Goal: Information Seeking & Learning: Learn about a topic

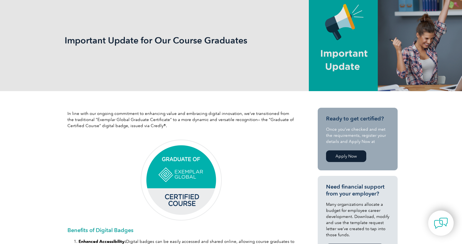
scroll to position [83, 0]
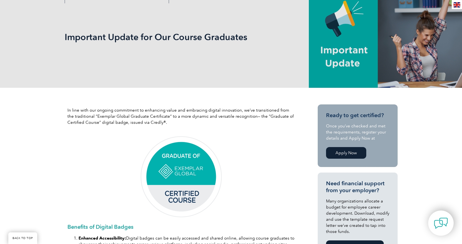
click at [175, 112] on p "In line with our ongoing commitment to enhancing value and embracing digital in…" at bounding box center [180, 116] width 227 height 18
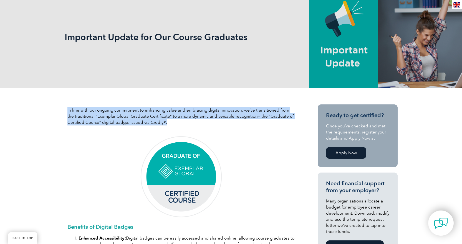
click at [175, 112] on p "In line with our ongoing commitment to enhancing value and embracing digital in…" at bounding box center [180, 116] width 227 height 18
click at [174, 113] on p "In line with our ongoing commitment to enhancing value and embracing digital in…" at bounding box center [180, 116] width 227 height 18
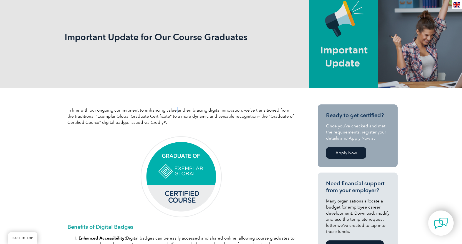
click at [174, 113] on p "In line with our ongoing commitment to enhancing value and embracing digital in…" at bounding box center [180, 116] width 227 height 18
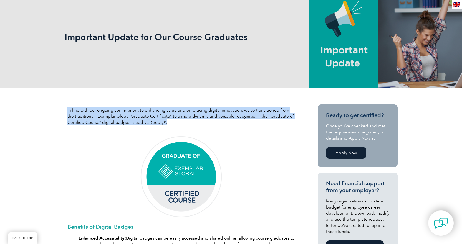
click at [174, 113] on p "In line with our ongoing commitment to enhancing value and embracing digital in…" at bounding box center [180, 116] width 227 height 18
click at [177, 110] on p "In line with our ongoing commitment to enhancing value and embracing digital in…" at bounding box center [180, 116] width 227 height 18
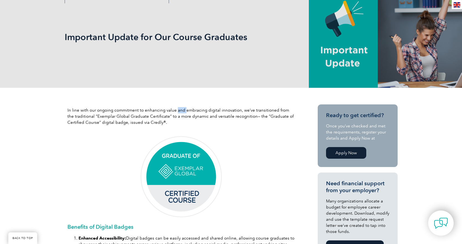
click at [177, 110] on p "In line with our ongoing commitment to enhancing value and embracing digital in…" at bounding box center [180, 116] width 227 height 18
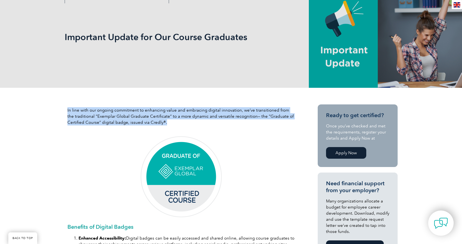
click at [177, 110] on p "In line with our ongoing commitment to enhancing value and embracing digital in…" at bounding box center [180, 116] width 227 height 18
click at [172, 109] on p "In line with our ongoing commitment to enhancing value and embracing digital in…" at bounding box center [180, 116] width 227 height 18
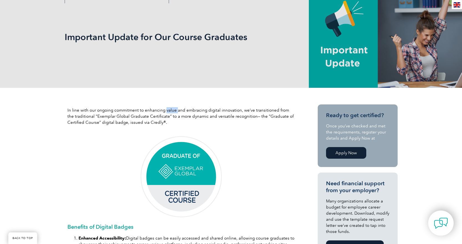
click at [172, 109] on p "In line with our ongoing commitment to enhancing value and embracing digital in…" at bounding box center [180, 116] width 227 height 18
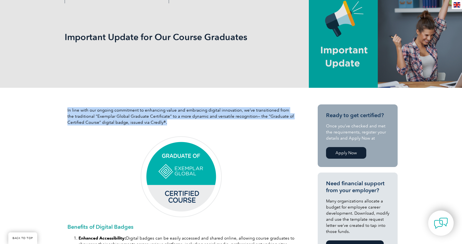
click at [172, 109] on p "In line with our ongoing commitment to enhancing value and embracing digital in…" at bounding box center [180, 116] width 227 height 18
click at [173, 111] on p "In line with our ongoing commitment to enhancing value and embracing digital in…" at bounding box center [180, 116] width 227 height 18
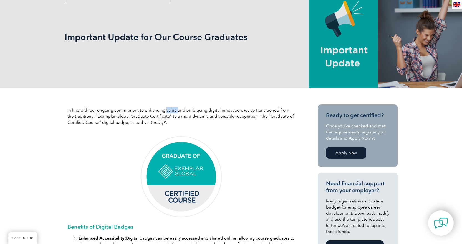
click at [173, 111] on p "In line with our ongoing commitment to enhancing value and embracing digital in…" at bounding box center [180, 116] width 227 height 18
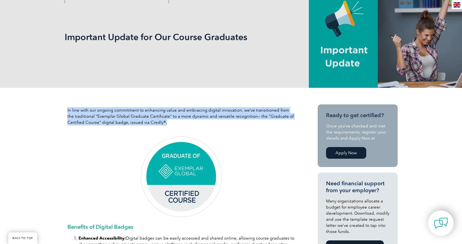
click at [173, 111] on p "In line with our ongoing commitment to enhancing value and embracing digital in…" at bounding box center [180, 116] width 227 height 18
click at [177, 110] on p "In line with our ongoing commitment to enhancing value and embracing digital in…" at bounding box center [180, 116] width 227 height 18
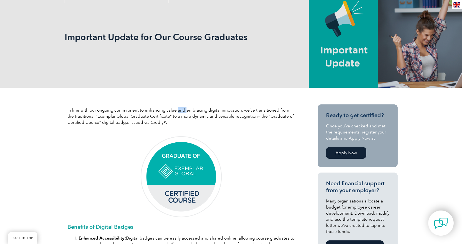
click at [177, 110] on p "In line with our ongoing commitment to enhancing value and embracing digital in…" at bounding box center [180, 116] width 227 height 18
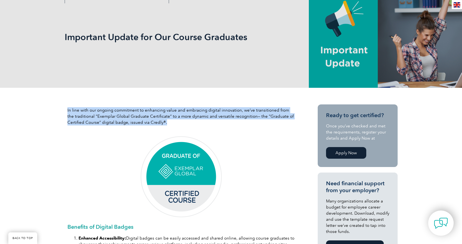
click at [177, 110] on p "In line with our ongoing commitment to enhancing value and embracing digital in…" at bounding box center [180, 116] width 227 height 18
click at [175, 111] on p "In line with our ongoing commitment to enhancing value and embracing digital in…" at bounding box center [180, 116] width 227 height 18
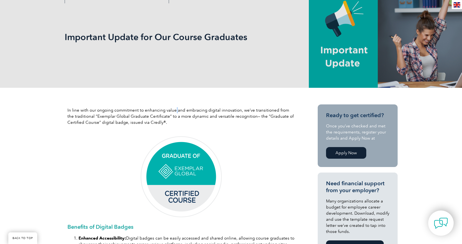
click at [175, 111] on p "In line with our ongoing commitment to enhancing value and embracing digital in…" at bounding box center [180, 116] width 227 height 18
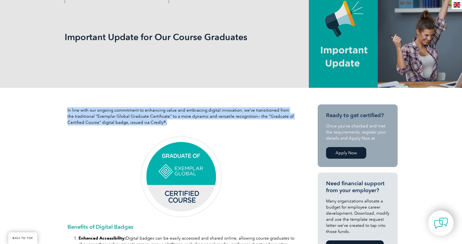
click at [175, 111] on p "In line with our ongoing commitment to enhancing value and embracing digital in…" at bounding box center [180, 116] width 227 height 18
click at [179, 110] on p "In line with our ongoing commitment to enhancing value and embracing digital in…" at bounding box center [180, 116] width 227 height 18
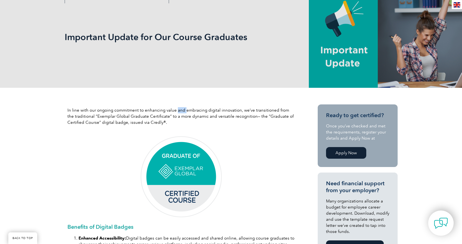
click at [179, 110] on p "In line with our ongoing commitment to enhancing value and embracing digital in…" at bounding box center [180, 116] width 227 height 18
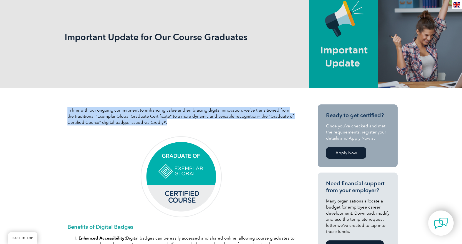
click at [179, 110] on p "In line with our ongoing commitment to enhancing value and embracing digital in…" at bounding box center [180, 116] width 227 height 18
click at [177, 110] on p "In line with our ongoing commitment to enhancing value and embracing digital in…" at bounding box center [180, 116] width 227 height 18
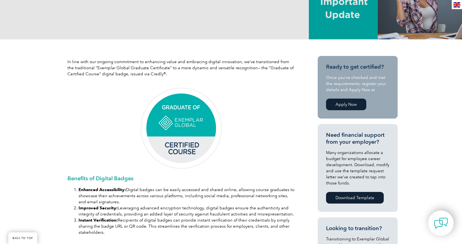
scroll to position [166, 0]
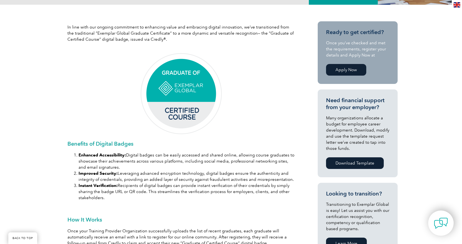
click at [151, 156] on li "Enhanced Accessibility: Digital badges can be easily accessed and shared online…" at bounding box center [186, 161] width 216 height 18
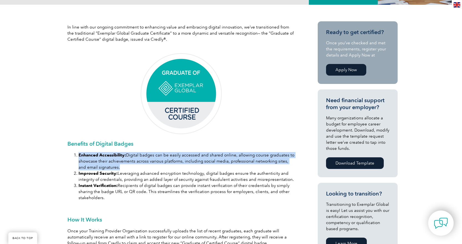
click at [151, 156] on li "Enhanced Accessibility: Digital badges can be easily accessed and shared online…" at bounding box center [186, 161] width 216 height 18
click at [150, 156] on li "Enhanced Accessibility: Digital badges can be easily accessed and shared online…" at bounding box center [186, 161] width 216 height 18
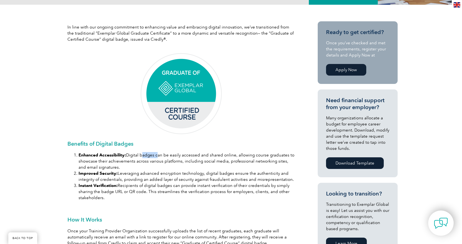
click at [150, 156] on li "Enhanced Accessibility: Digital badges can be easily accessed and shared online…" at bounding box center [186, 161] width 216 height 18
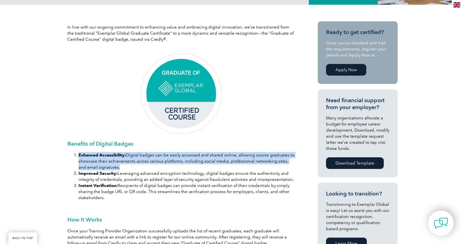
click at [150, 156] on li "Enhanced Accessibility: Digital badges can be easily accessed and shared online…" at bounding box center [186, 161] width 216 height 18
click at [152, 157] on li "Enhanced Accessibility: Digital badges can be easily accessed and shared online…" at bounding box center [186, 161] width 216 height 18
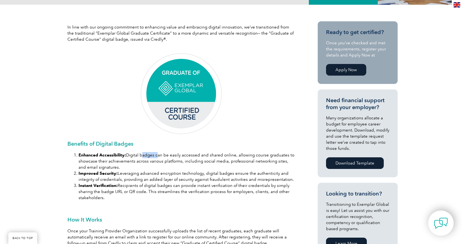
click at [152, 157] on li "Enhanced Accessibility: Digital badges can be easily accessed and shared online…" at bounding box center [186, 161] width 216 height 18
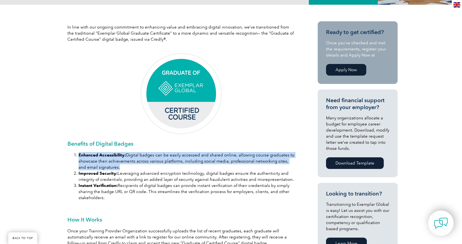
click at [152, 157] on li "Enhanced Accessibility: Digital badges can be easily accessed and shared online…" at bounding box center [186, 161] width 216 height 18
click at [150, 158] on li "Enhanced Accessibility: Digital badges can be easily accessed and shared online…" at bounding box center [186, 161] width 216 height 18
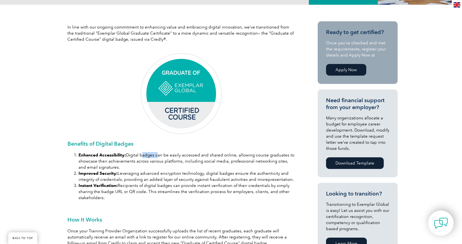
click at [150, 158] on li "Enhanced Accessibility: Digital badges can be easily accessed and shared online…" at bounding box center [186, 161] width 216 height 18
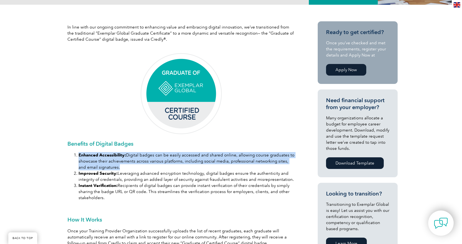
click at [150, 158] on li "Enhanced Accessibility: Digital badges can be easily accessed and shared online…" at bounding box center [186, 161] width 216 height 18
click at [151, 157] on li "Enhanced Accessibility: Digital badges can be easily accessed and shared online…" at bounding box center [186, 161] width 216 height 18
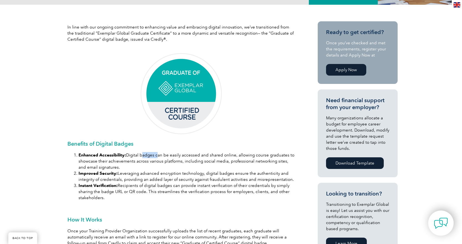
click at [151, 157] on li "Enhanced Accessibility: Digital badges can be easily accessed and shared online…" at bounding box center [186, 161] width 216 height 18
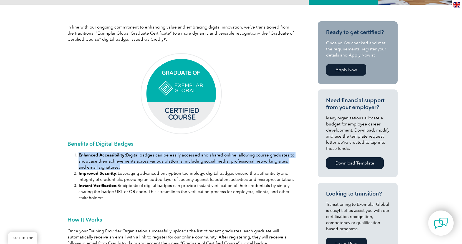
click at [151, 157] on li "Enhanced Accessibility: Digital badges can be easily accessed and shared online…" at bounding box center [186, 161] width 216 height 18
click at [145, 158] on li "Enhanced Accessibility: Digital badges can be easily accessed and shared online…" at bounding box center [186, 161] width 216 height 18
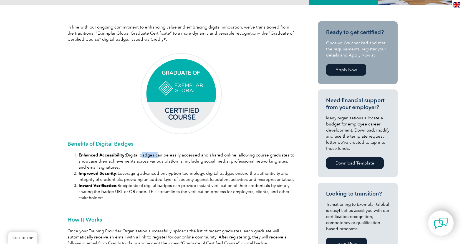
click at [145, 158] on li "Enhanced Accessibility: Digital badges can be easily accessed and shared online…" at bounding box center [186, 161] width 216 height 18
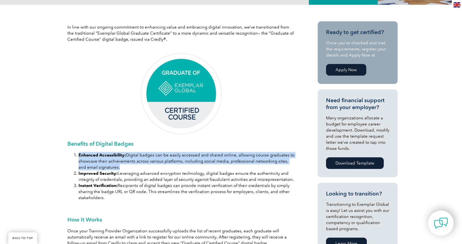
click at [145, 158] on li "Enhanced Accessibility: Digital badges can be easily accessed and shared online…" at bounding box center [186, 161] width 216 height 18
click at [153, 154] on li "Enhanced Accessibility: Digital badges can be easily accessed and shared online…" at bounding box center [186, 161] width 216 height 18
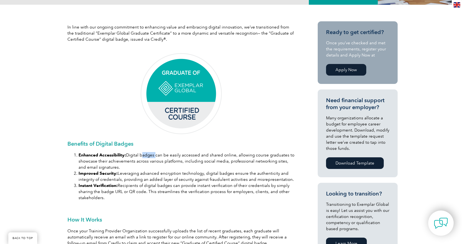
click at [153, 154] on li "Enhanced Accessibility: Digital badges can be easily accessed and shared online…" at bounding box center [186, 161] width 216 height 18
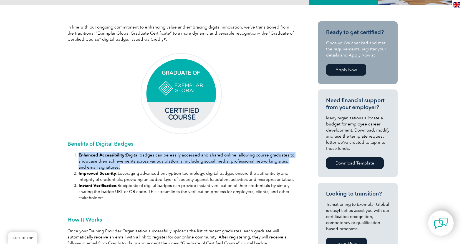
click at [153, 154] on li "Enhanced Accessibility: Digital badges can be easily accessed and shared online…" at bounding box center [186, 161] width 216 height 18
click at [151, 154] on li "Enhanced Accessibility: Digital badges can be easily accessed and shared online…" at bounding box center [186, 161] width 216 height 18
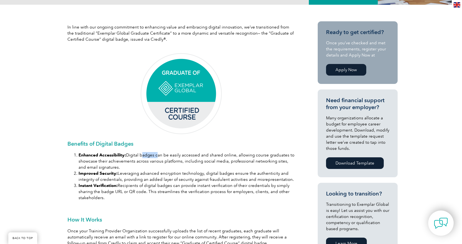
click at [151, 154] on li "Enhanced Accessibility: Digital badges can be easily accessed and shared online…" at bounding box center [186, 161] width 216 height 18
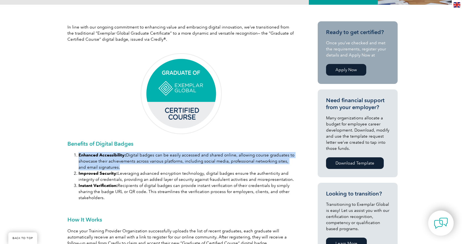
click at [151, 154] on li "Enhanced Accessibility: Digital badges can be easily accessed and shared online…" at bounding box center [186, 161] width 216 height 18
click at [156, 154] on li "Enhanced Accessibility: Digital badges can be easily accessed and shared online…" at bounding box center [186, 161] width 216 height 18
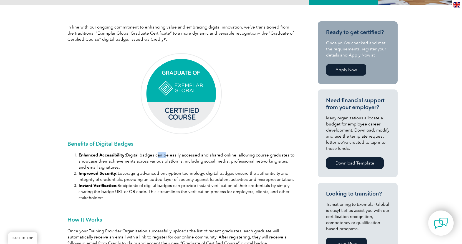
click at [156, 154] on li "Enhanced Accessibility: Digital badges can be easily accessed and shared online…" at bounding box center [186, 161] width 216 height 18
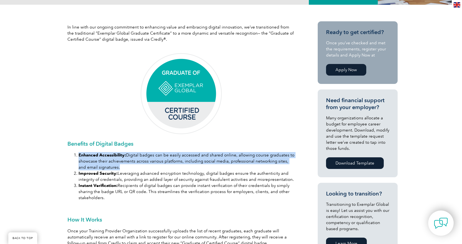
click at [156, 154] on li "Enhanced Accessibility: Digital badges can be easily accessed and shared online…" at bounding box center [186, 161] width 216 height 18
click at [154, 154] on li "Enhanced Accessibility: Digital badges can be easily accessed and shared online…" at bounding box center [186, 161] width 216 height 18
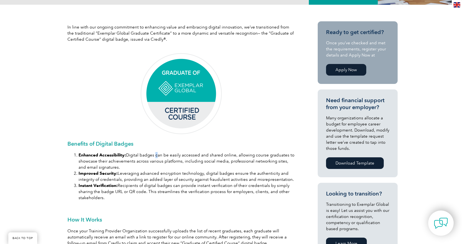
click at [154, 154] on li "Enhanced Accessibility: Digital badges can be easily accessed and shared online…" at bounding box center [186, 161] width 216 height 18
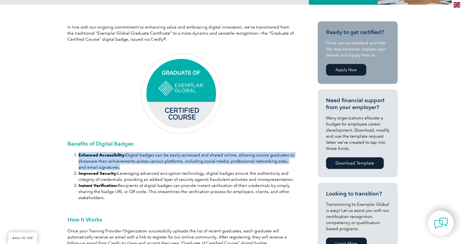
click at [154, 154] on li "Enhanced Accessibility: Digital badges can be easily accessed and shared online…" at bounding box center [186, 161] width 216 height 18
click at [152, 154] on li "Enhanced Accessibility: Digital badges can be easily accessed and shared online…" at bounding box center [186, 161] width 216 height 18
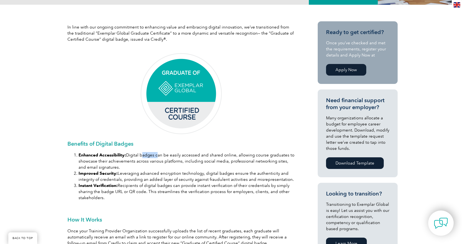
click at [152, 154] on li "Enhanced Accessibility: Digital badges can be easily accessed and shared online…" at bounding box center [186, 161] width 216 height 18
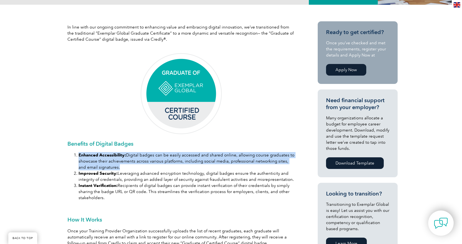
click at [152, 154] on li "Enhanced Accessibility: Digital badges can be easily accessed and shared online…" at bounding box center [186, 161] width 216 height 18
click at [156, 153] on li "Enhanced Accessibility: Digital badges can be easily accessed and shared online…" at bounding box center [186, 161] width 216 height 18
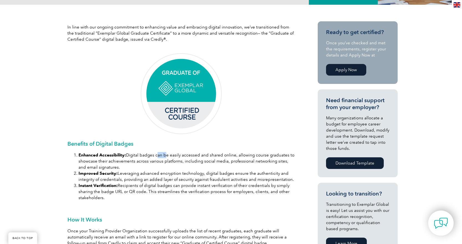
click at [156, 153] on li "Enhanced Accessibility: Digital badges can be easily accessed and shared online…" at bounding box center [186, 161] width 216 height 18
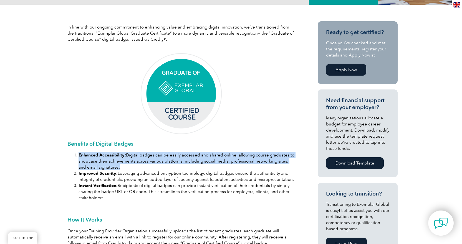
click at [156, 153] on li "Enhanced Accessibility: Digital badges can be easily accessed and shared online…" at bounding box center [186, 161] width 216 height 18
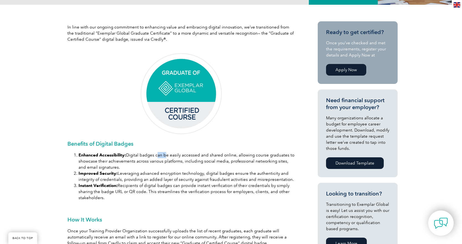
click at [156, 153] on li "Enhanced Accessibility: Digital badges can be easily accessed and shared online…" at bounding box center [186, 161] width 216 height 18
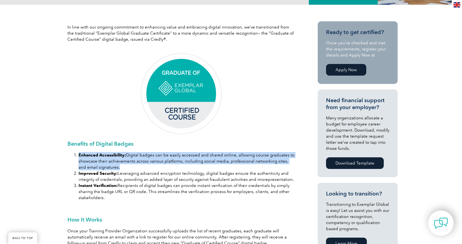
click at [156, 153] on li "Enhanced Accessibility: Digital badges can be easily accessed and shared online…" at bounding box center [186, 161] width 216 height 18
click at [144, 154] on li "Enhanced Accessibility: Digital badges can be easily accessed and shared online…" at bounding box center [186, 161] width 216 height 18
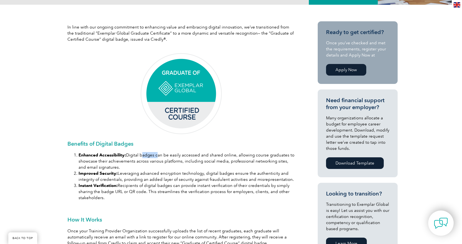
click at [144, 154] on li "Enhanced Accessibility: Digital badges can be easily accessed and shared online…" at bounding box center [186, 161] width 216 height 18
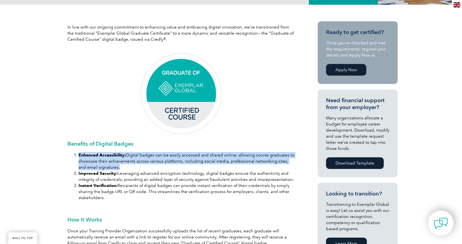
click at [144, 154] on li "Enhanced Accessibility: Digital badges can be easily accessed and shared online…" at bounding box center [186, 161] width 216 height 18
click at [147, 153] on li "Enhanced Accessibility: Digital badges can be easily accessed and shared online…" at bounding box center [186, 161] width 216 height 18
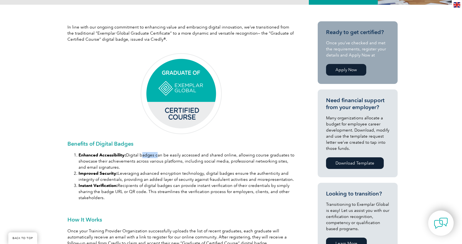
click at [147, 153] on li "Enhanced Accessibility: Digital badges can be easily accessed and shared online…" at bounding box center [186, 161] width 216 height 18
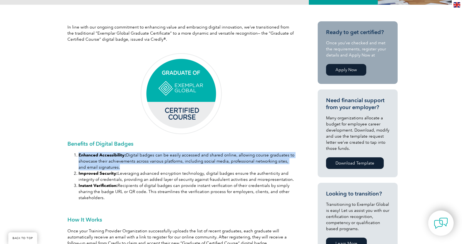
click at [147, 153] on li "Enhanced Accessibility: Digital badges can be easily accessed and shared online…" at bounding box center [186, 161] width 216 height 18
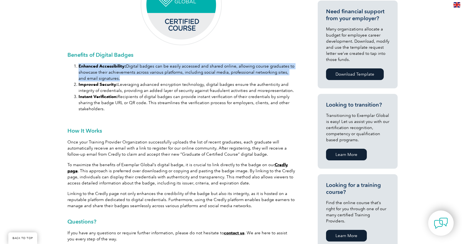
scroll to position [277, 0]
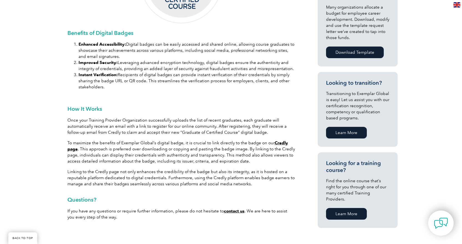
click at [148, 134] on p "Once your Training Provider Organization successfully uploads the list of recen…" at bounding box center [180, 126] width 227 height 18
click at [245, 142] on p "To maximize the benefits of Exemplar Global’s digital badge, it is crucial to l…" at bounding box center [180, 152] width 227 height 24
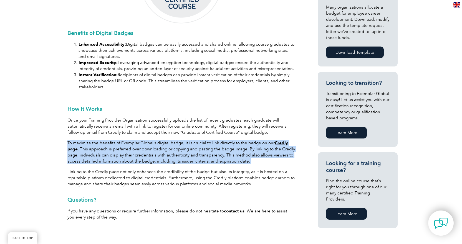
click at [245, 142] on p "To maximize the benefits of Exemplar Global’s digital badge, it is crucial to l…" at bounding box center [180, 152] width 227 height 24
click at [206, 145] on p "To maximize the benefits of Exemplar Global’s digital badge, it is crucial to l…" at bounding box center [180, 152] width 227 height 24
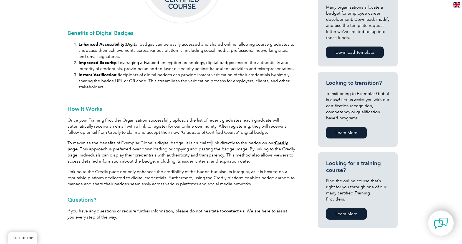
click at [206, 145] on p "To maximize the benefits of Exemplar Global’s digital badge, it is crucial to l…" at bounding box center [180, 152] width 227 height 24
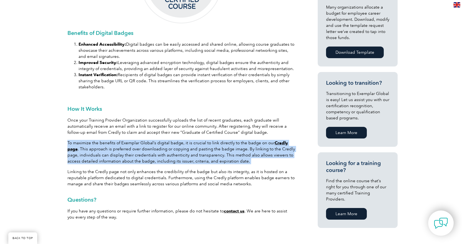
click at [206, 145] on p "To maximize the benefits of Exemplar Global’s digital badge, it is crucial to l…" at bounding box center [180, 152] width 227 height 24
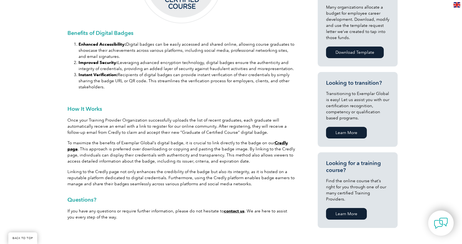
click at [194, 128] on p "Once your Training Provider Organization successfully uploads the list of recen…" at bounding box center [180, 126] width 227 height 18
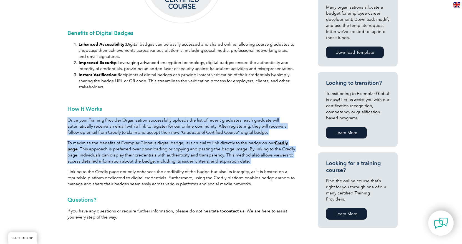
drag, startPoint x: 194, startPoint y: 128, endPoint x: 196, endPoint y: 149, distance: 21.4
click at [196, 149] on div "Once your Training Provider Organization successfully uploads the list of recen…" at bounding box center [180, 152] width 227 height 70
click at [196, 149] on p "To maximize the benefits of Exemplar Global’s digital badge, it is crucial to l…" at bounding box center [180, 152] width 227 height 24
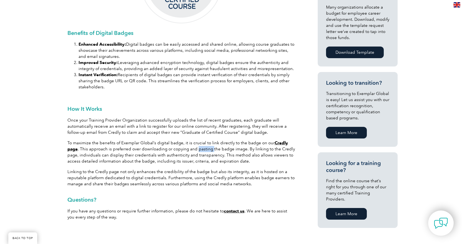
click at [196, 149] on p "To maximize the benefits of Exemplar Global’s digital badge, it is crucial to l…" at bounding box center [180, 152] width 227 height 24
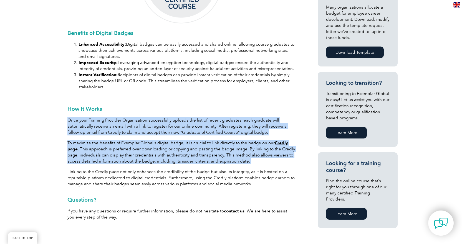
drag, startPoint x: 196, startPoint y: 149, endPoint x: 199, endPoint y: 132, distance: 17.1
click at [199, 132] on div "Once your Training Provider Organization successfully uploads the list of recen…" at bounding box center [180, 152] width 227 height 70
click at [199, 132] on p "Once your Training Provider Organization successfully uploads the list of recen…" at bounding box center [180, 126] width 227 height 18
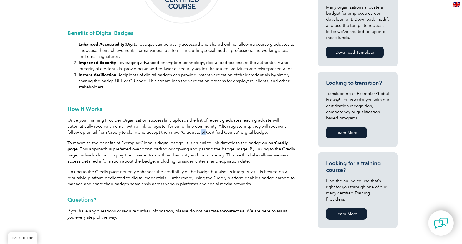
click at [199, 132] on p "Once your Training Provider Organization successfully uploads the list of recen…" at bounding box center [180, 126] width 227 height 18
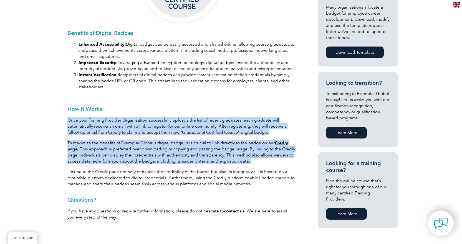
drag, startPoint x: 199, startPoint y: 132, endPoint x: 199, endPoint y: 144, distance: 12.5
click at [199, 144] on div "Once your Training Provider Organization successfully uploads the list of recen…" at bounding box center [180, 152] width 227 height 70
click at [199, 144] on p "To maximize the benefits of Exemplar Global’s digital badge, it is crucial to l…" at bounding box center [180, 152] width 227 height 24
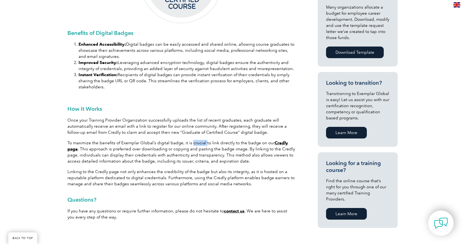
click at [199, 144] on p "To maximize the benefits of Exemplar Global’s digital badge, it is crucial to l…" at bounding box center [180, 152] width 227 height 24
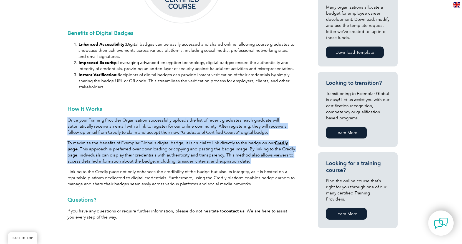
drag, startPoint x: 199, startPoint y: 144, endPoint x: 200, endPoint y: 129, distance: 15.6
click at [200, 129] on div "Once your Training Provider Organization successfully uploads the list of recen…" at bounding box center [180, 152] width 227 height 70
click at [200, 129] on p "Once your Training Provider Organization successfully uploads the list of recen…" at bounding box center [180, 126] width 227 height 18
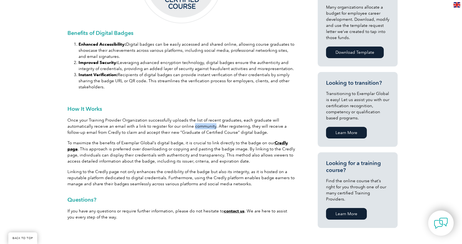
click at [200, 129] on p "Once your Training Provider Organization successfully uploads the list of recen…" at bounding box center [180, 126] width 227 height 18
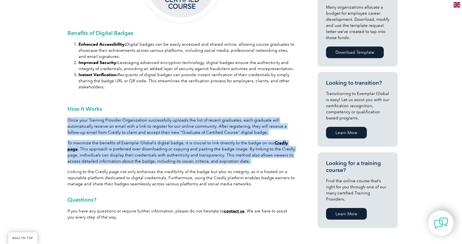
drag, startPoint x: 200, startPoint y: 129, endPoint x: 200, endPoint y: 142, distance: 13.3
click at [200, 142] on div "Once your Training Provider Organization successfully uploads the list of recen…" at bounding box center [180, 152] width 227 height 70
click at [200, 142] on p "To maximize the benefits of Exemplar Global’s digital badge, it is crucial to l…" at bounding box center [180, 152] width 227 height 24
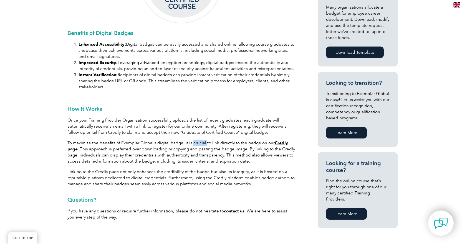
click at [200, 142] on p "To maximize the benefits of Exemplar Global’s digital badge, it is crucial to l…" at bounding box center [180, 152] width 227 height 24
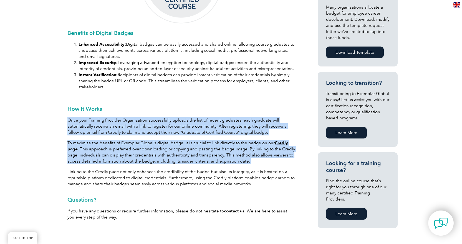
drag, startPoint x: 200, startPoint y: 142, endPoint x: 201, endPoint y: 118, distance: 23.9
click at [201, 118] on div "Once your Training Provider Organization successfully uploads the list of recen…" at bounding box center [180, 152] width 227 height 70
click at [201, 119] on p "Once your Training Provider Organization successfully uploads the list of recen…" at bounding box center [180, 126] width 227 height 18
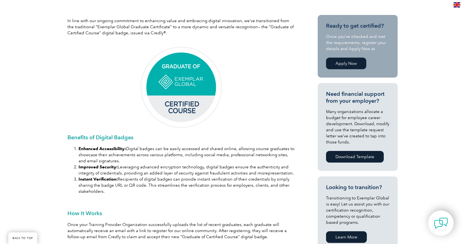
scroll to position [111, 0]
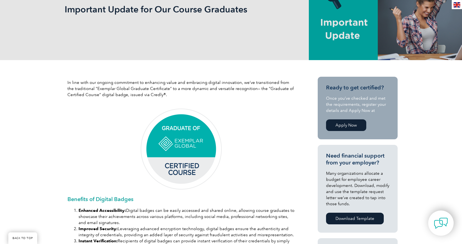
click at [195, 136] on img at bounding box center [180, 149] width 83 height 83
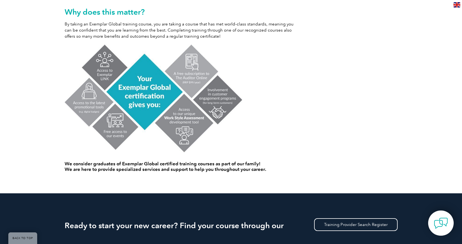
scroll to position [333, 0]
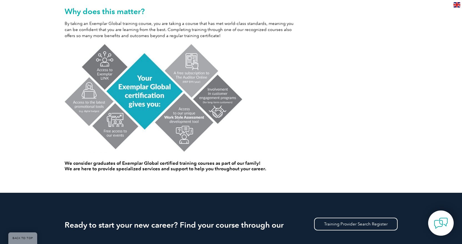
click at [150, 167] on h4 "We consider graduates of Exemplar Global certified training courses as part of …" at bounding box center [181, 166] width 233 height 11
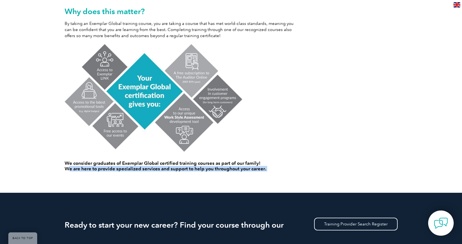
click at [150, 167] on h4 "We consider graduates of Exemplar Global certified training courses as part of …" at bounding box center [181, 166] width 233 height 11
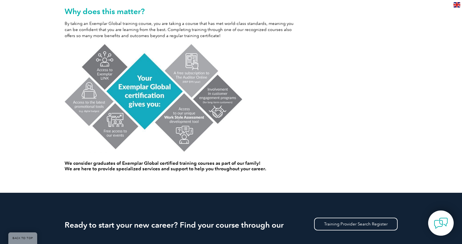
click at [147, 164] on h4 "We consider graduates of Exemplar Global certified training courses as part of …" at bounding box center [181, 166] width 233 height 11
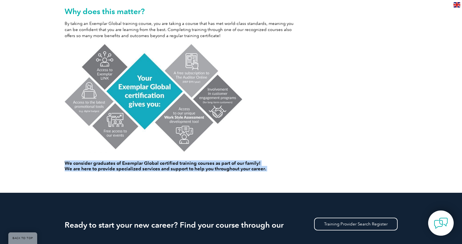
drag, startPoint x: 147, startPoint y: 164, endPoint x: 148, endPoint y: 167, distance: 3.2
click at [148, 167] on h4 "We consider graduates of Exemplar Global certified training courses as part of …" at bounding box center [181, 166] width 233 height 11
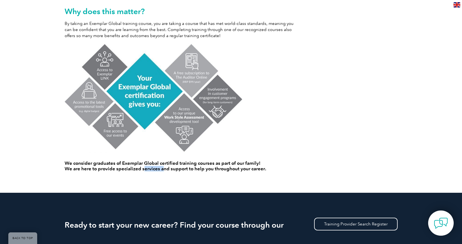
click at [148, 167] on h4 "We consider graduates of Exemplar Global certified training courses as part of …" at bounding box center [181, 166] width 233 height 11
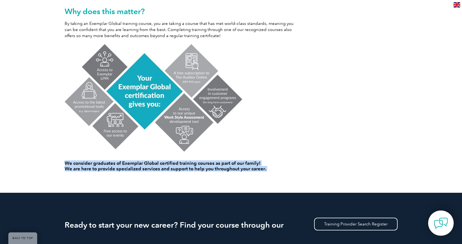
drag, startPoint x: 148, startPoint y: 167, endPoint x: 148, endPoint y: 164, distance: 2.8
click at [148, 164] on h4 "We consider graduates of Exemplar Global certified training courses as part of …" at bounding box center [181, 166] width 233 height 11
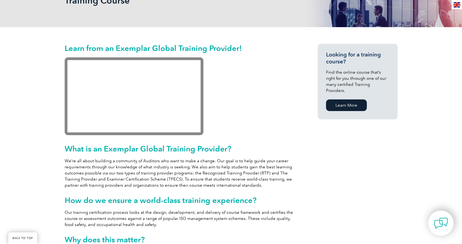
scroll to position [0, 0]
